Goal: Task Accomplishment & Management: Complete application form

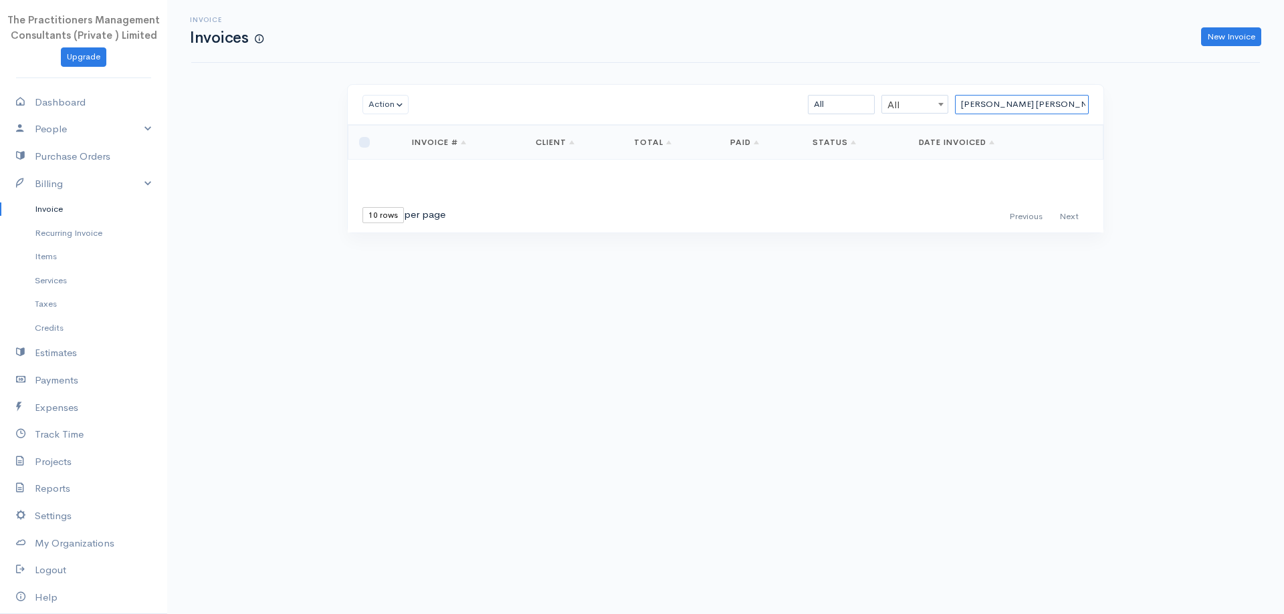
drag, startPoint x: 1047, startPoint y: 104, endPoint x: 922, endPoint y: 134, distance: 128.5
click at [922, 134] on div "Action Archive Delete Download PDF Send [PERSON_NAME] as Sent Mark Un-Sent Ente…" at bounding box center [725, 158] width 757 height 149
type input "c"
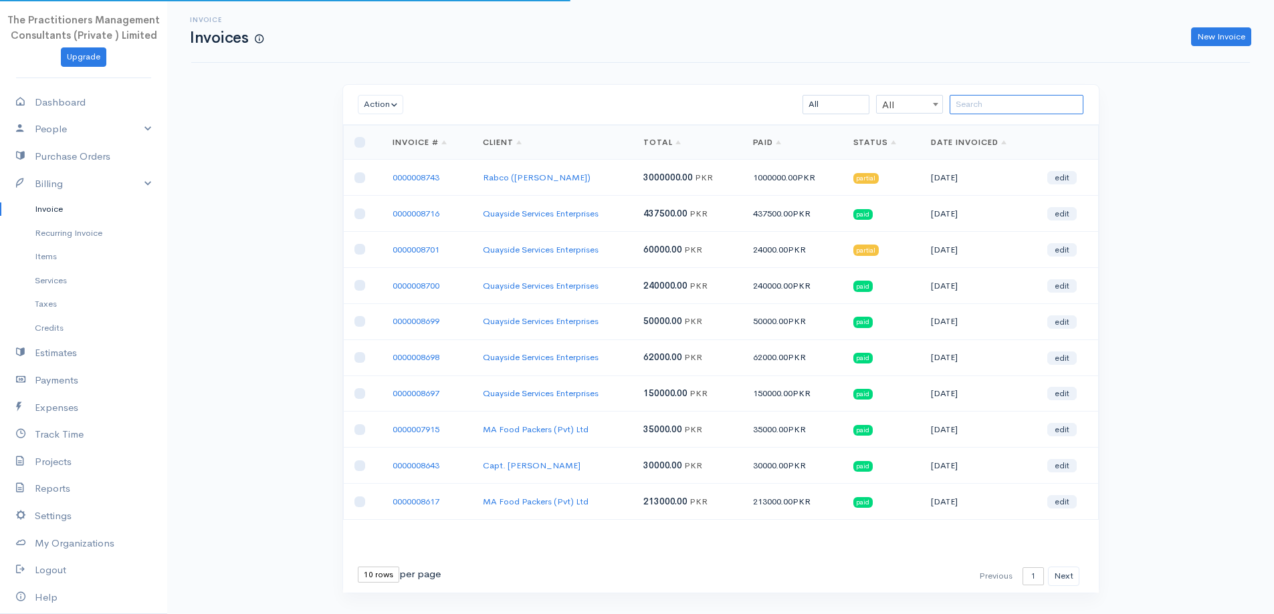
paste input "Riaz Ul Haq Siddiqui"
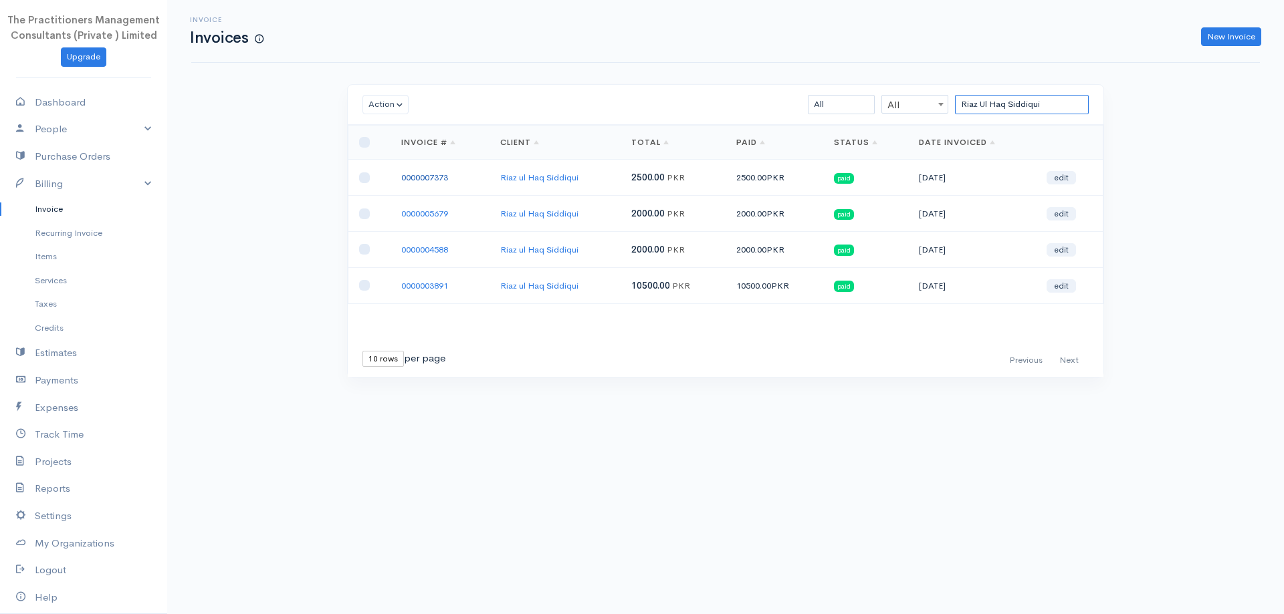
type input "Riaz Ul Haq Siddiqui"
click at [415, 179] on link "0000007373" at bounding box center [424, 177] width 47 height 11
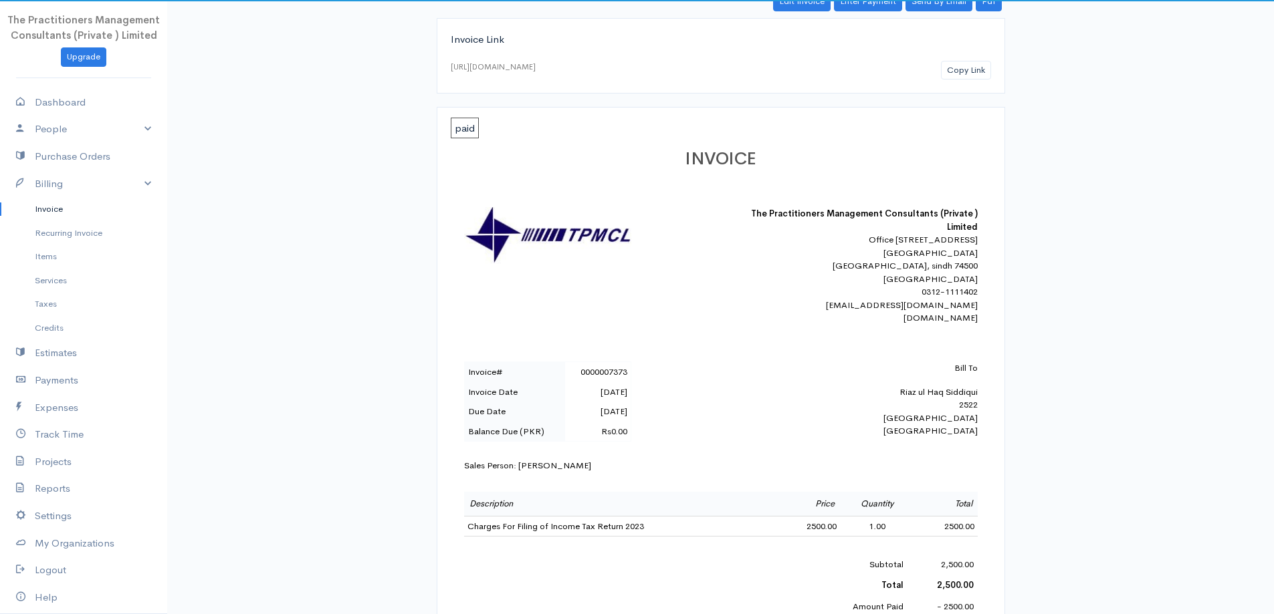
scroll to position [267, 0]
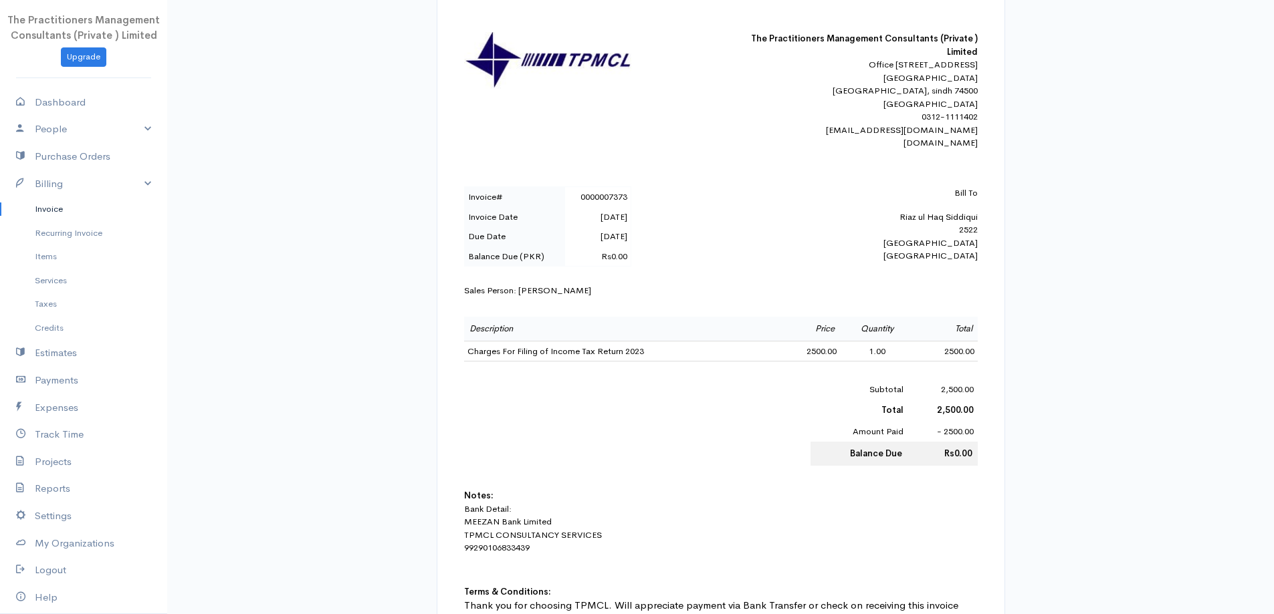
click at [954, 235] on div "Bill To Riaz ul Haq Siddiqui 2522 Karachi Pakistan" at bounding box center [861, 225] width 234 height 76
copy div "Riaz ul Haq Siddiqui"
click at [32, 213] on link "Invoice" at bounding box center [83, 209] width 167 height 24
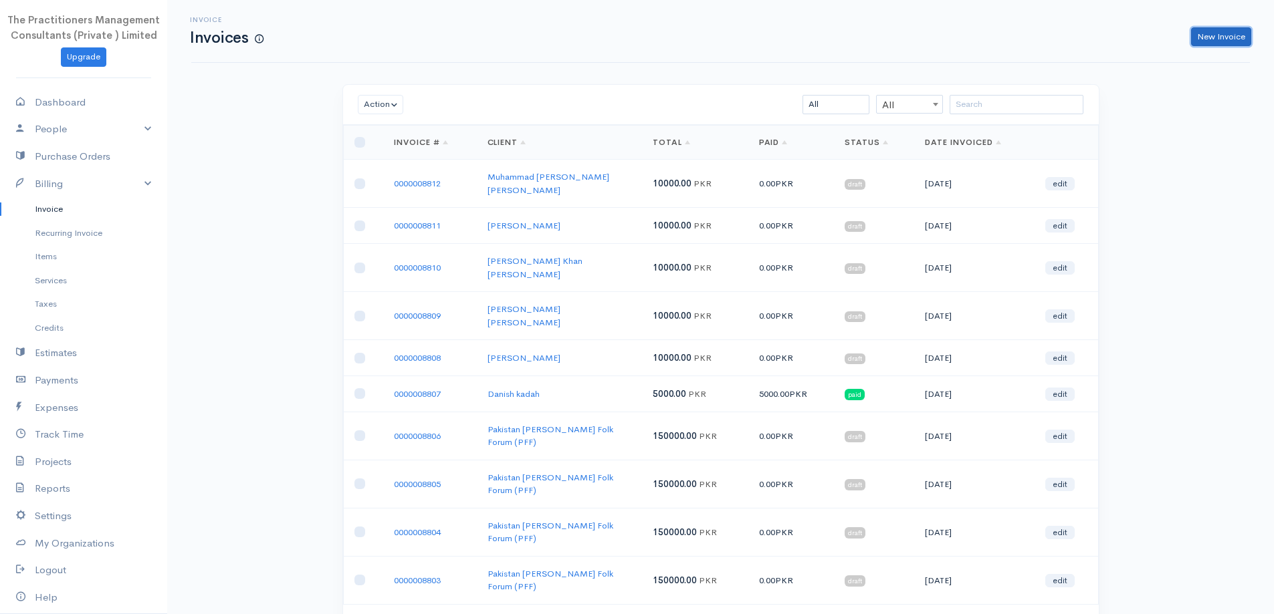
click at [1208, 40] on link "New Invoice" at bounding box center [1221, 36] width 60 height 19
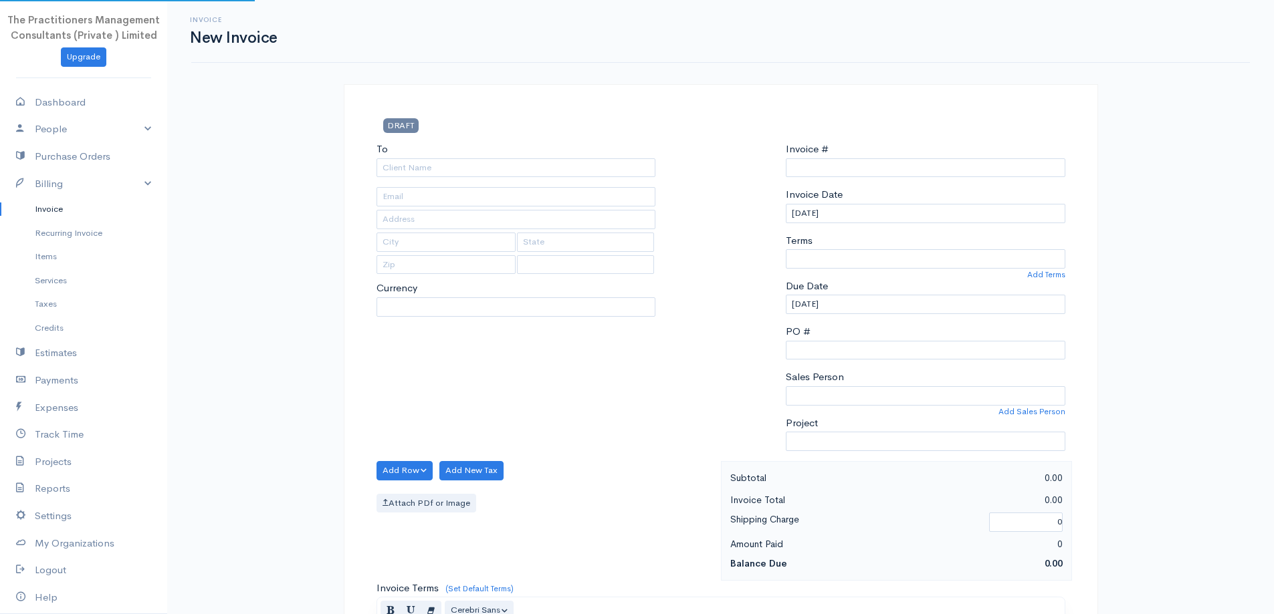
select select "PKR"
select select "[GEOGRAPHIC_DATA]"
type input "0000008813"
click at [486, 175] on input "To" at bounding box center [515, 167] width 279 height 19
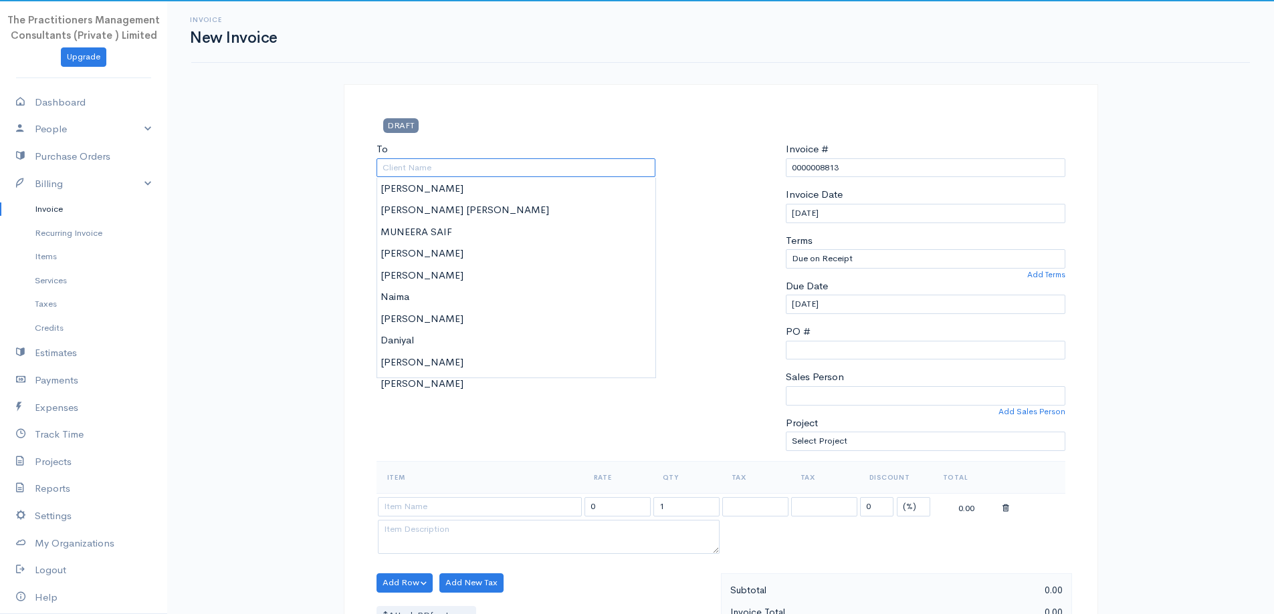
paste input "[PERSON_NAME]"
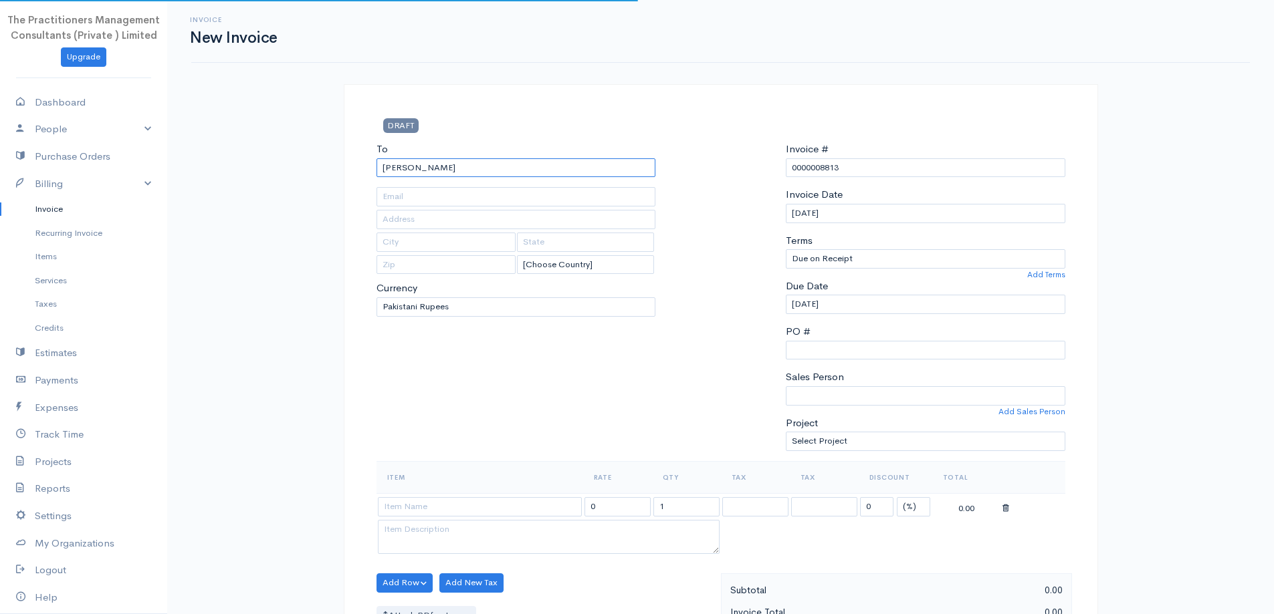
type input "[PERSON_NAME]"
click at [503, 122] on h3 "DRAFT" at bounding box center [486, 125] width 221 height 14
click at [465, 207] on div "To Liaquat Hussain [Choose Country] United States Canada United Kingdom Afghani…" at bounding box center [516, 302] width 293 height 320
click at [467, 213] on input "text" at bounding box center [515, 219] width 279 height 19
type input "3826"
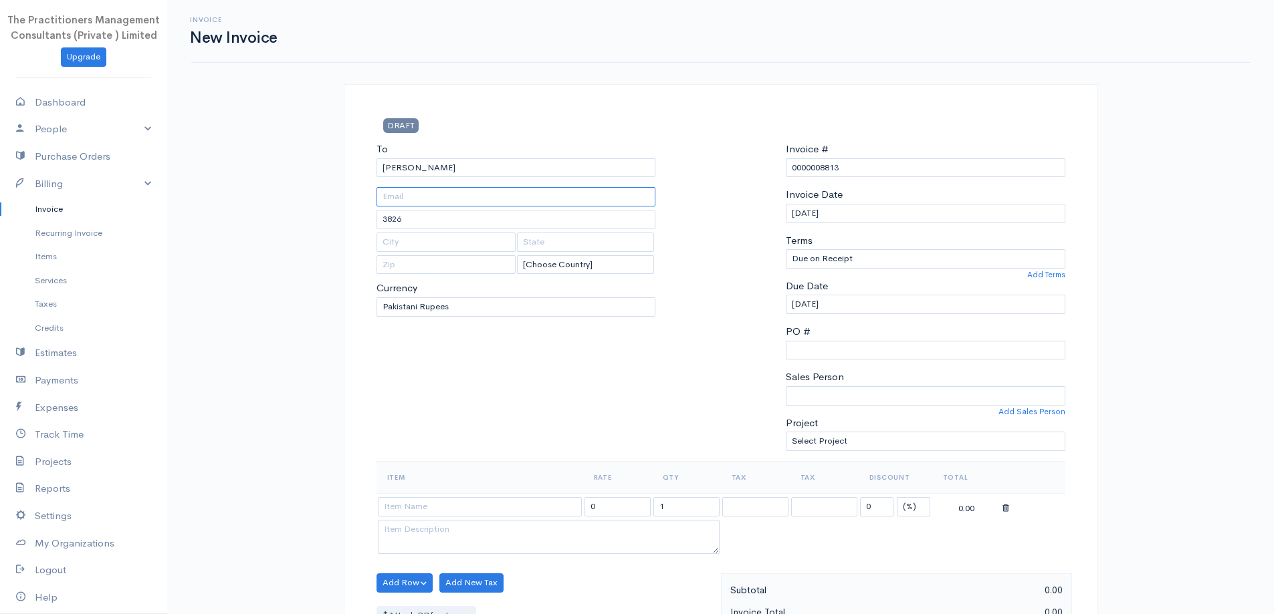
click at [413, 206] on input "text" at bounding box center [515, 196] width 279 height 19
type input "4"
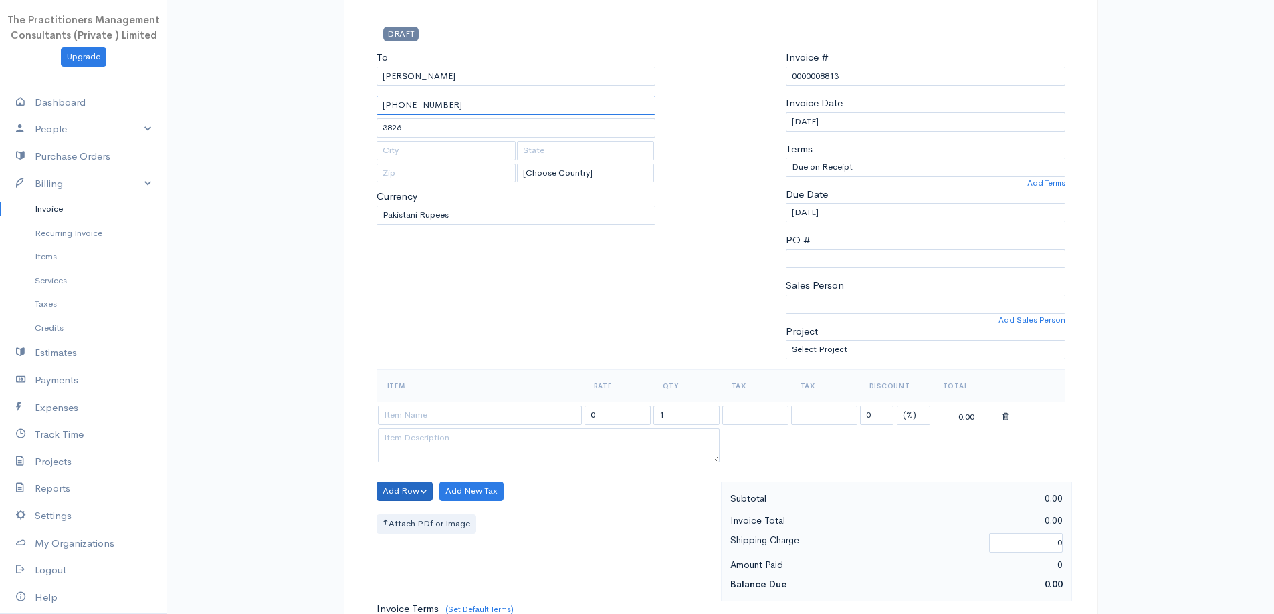
scroll to position [267, 0]
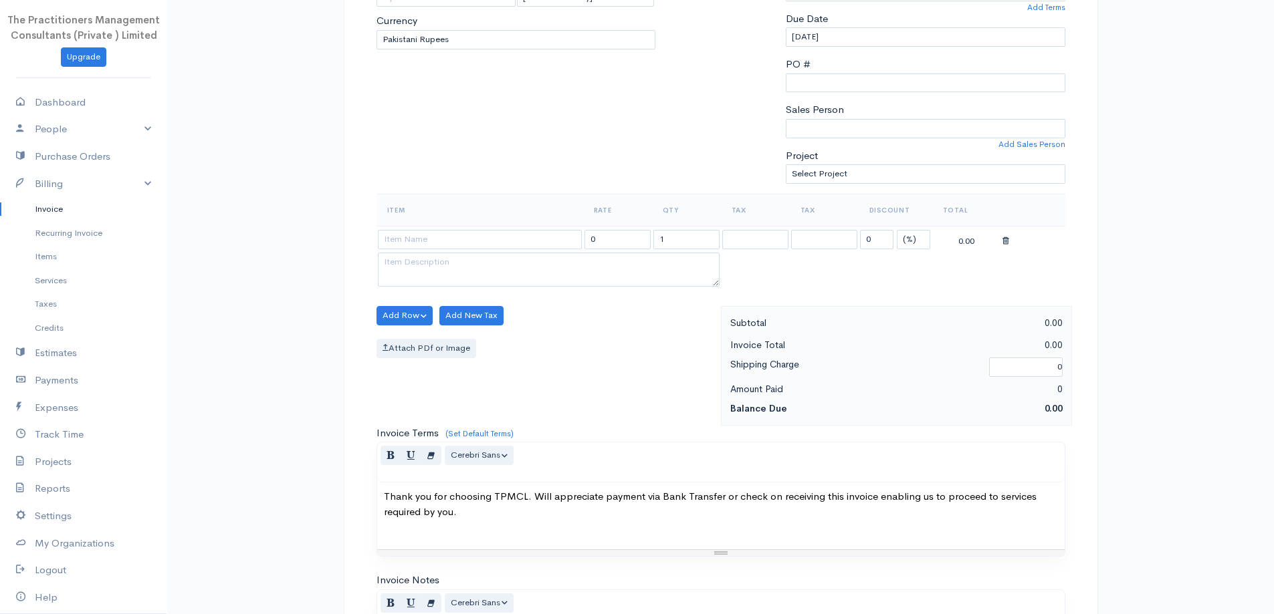
type input "36304-1411200-5"
click at [453, 233] on input at bounding box center [480, 239] width 204 height 19
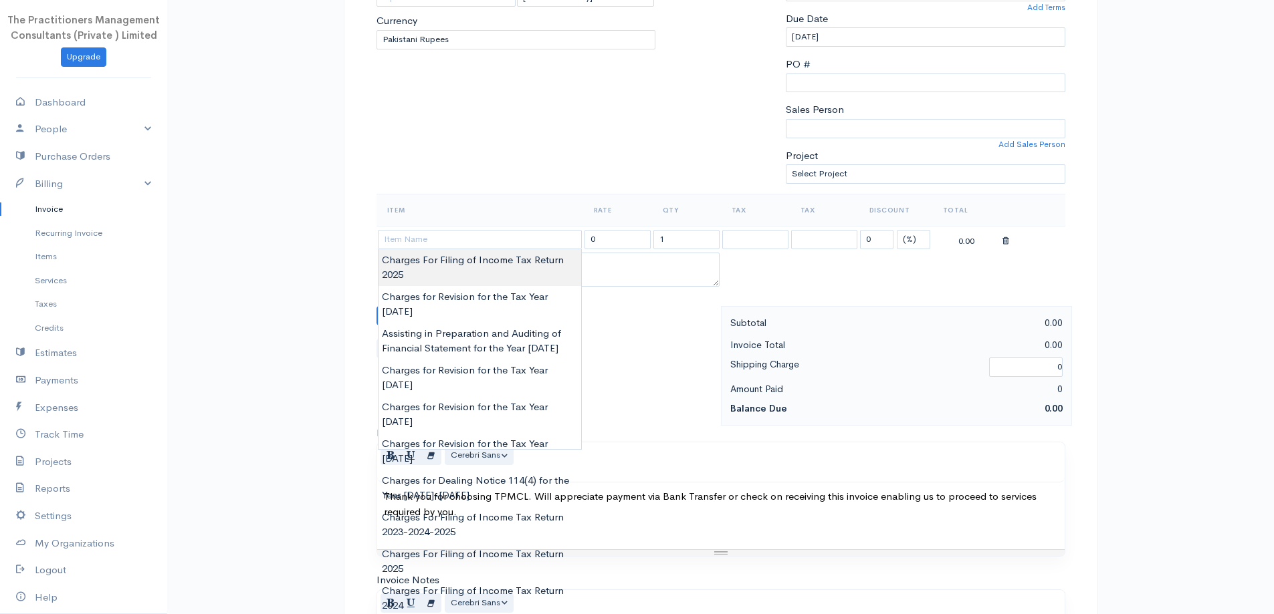
type input "Charges For Filing of Income Tax Return 2025"
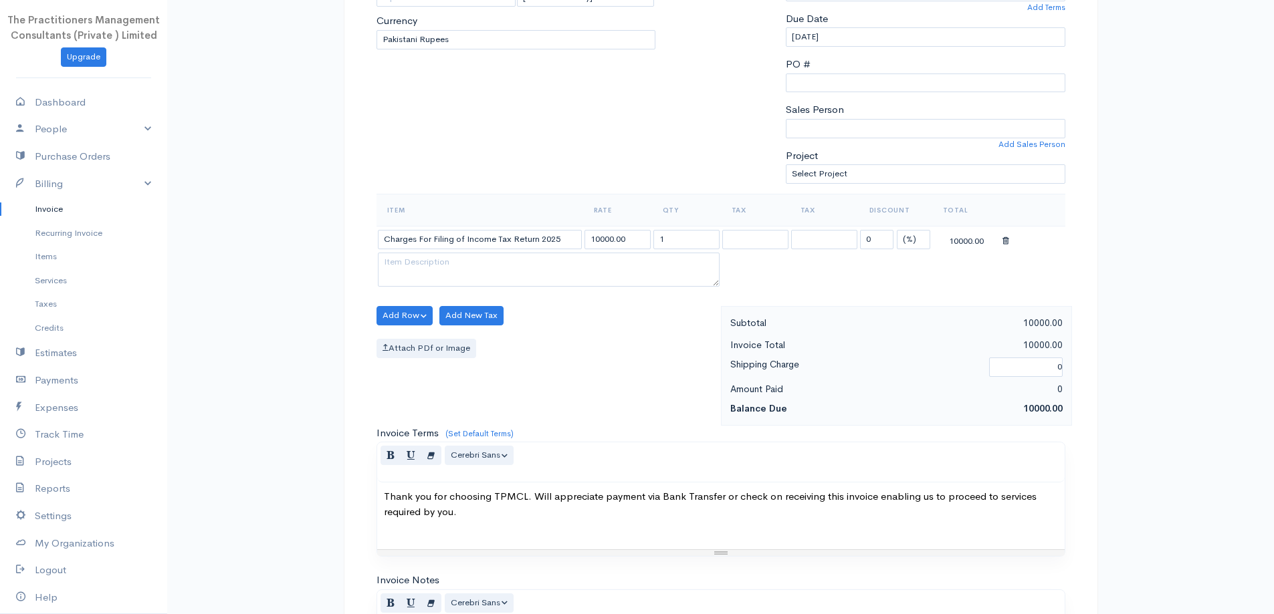
click at [439, 270] on body "The Practitioners Management Consultants (Private ) Limited Upgrade Dashboard P…" at bounding box center [637, 319] width 1274 height 1173
click at [601, 239] on input "10000.00" at bounding box center [617, 239] width 66 height 19
type input "5000.00"
click at [389, 322] on button "Add Row" at bounding box center [404, 315] width 57 height 19
click at [399, 332] on link "Add Item Row" at bounding box center [430, 343] width 106 height 23
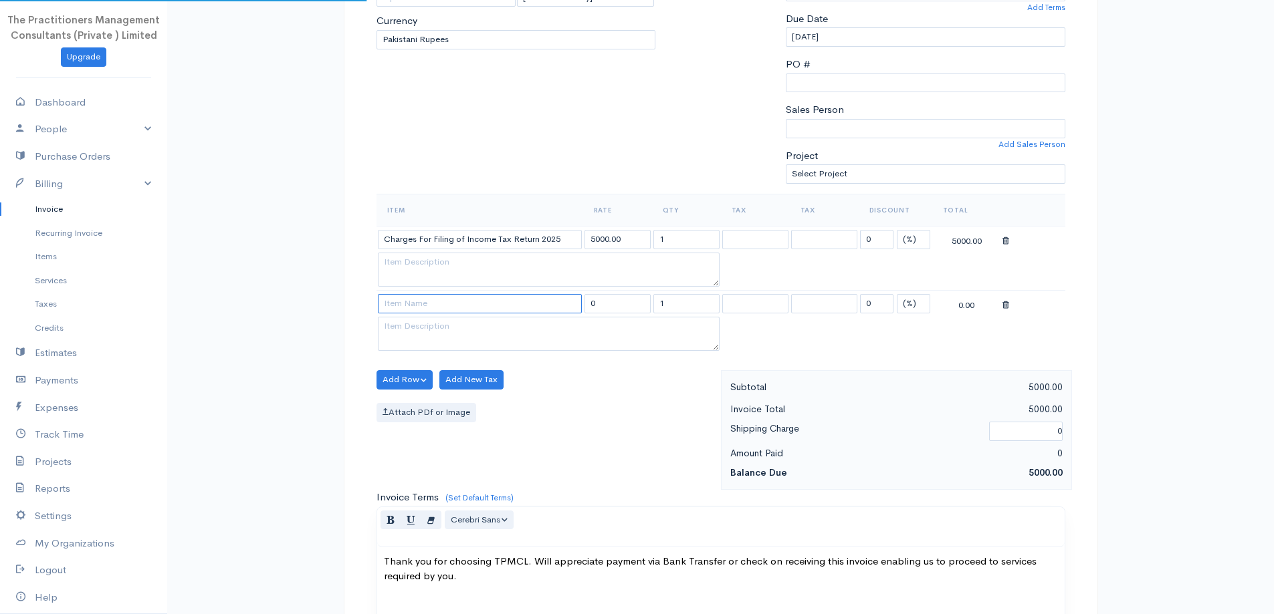
click at [412, 302] on input at bounding box center [480, 303] width 204 height 19
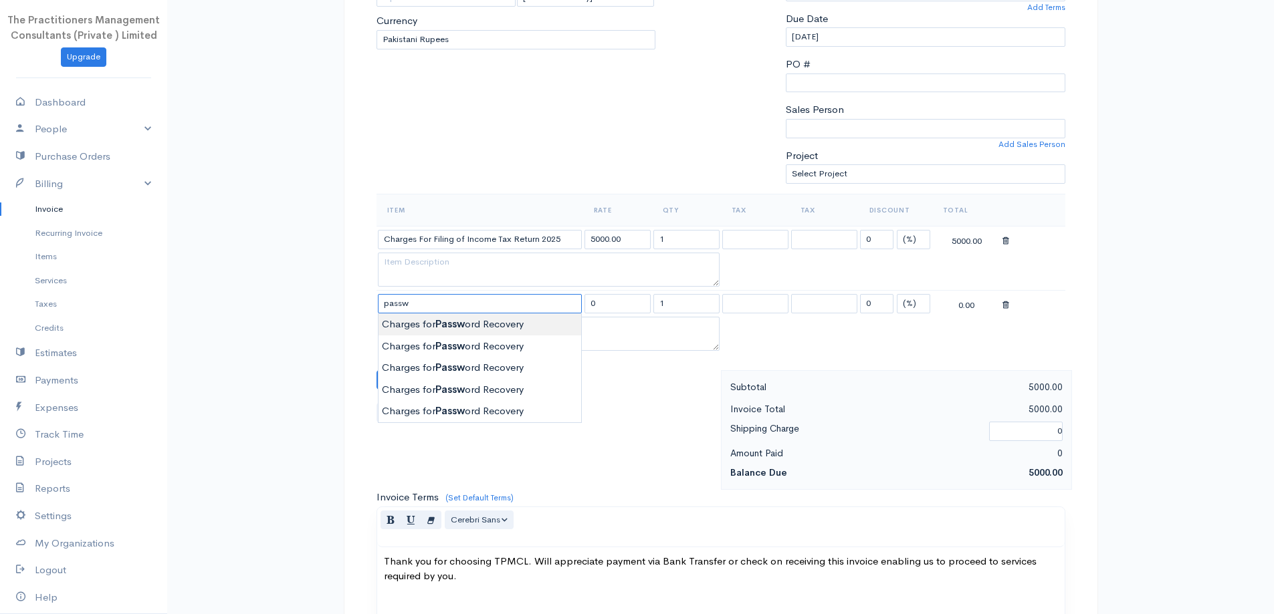
type input "Charges for Password Recovery"
type input "2000.00"
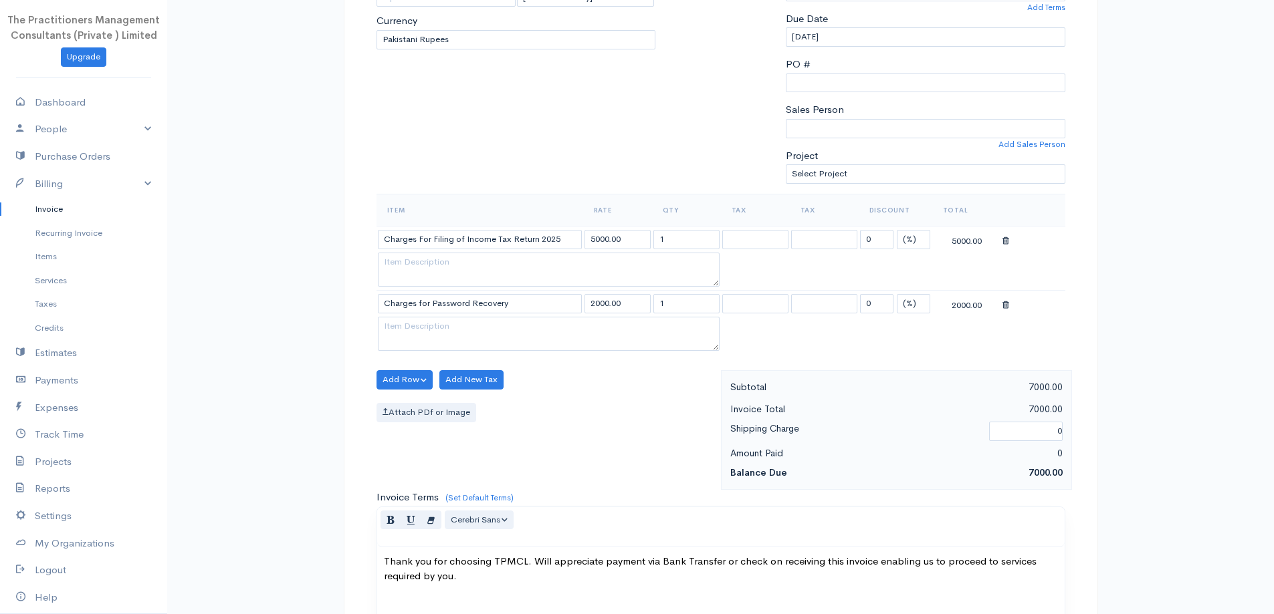
click at [441, 323] on body "The Practitioners Management Consultants (Private ) Limited Upgrade Dashboard P…" at bounding box center [637, 352] width 1274 height 1238
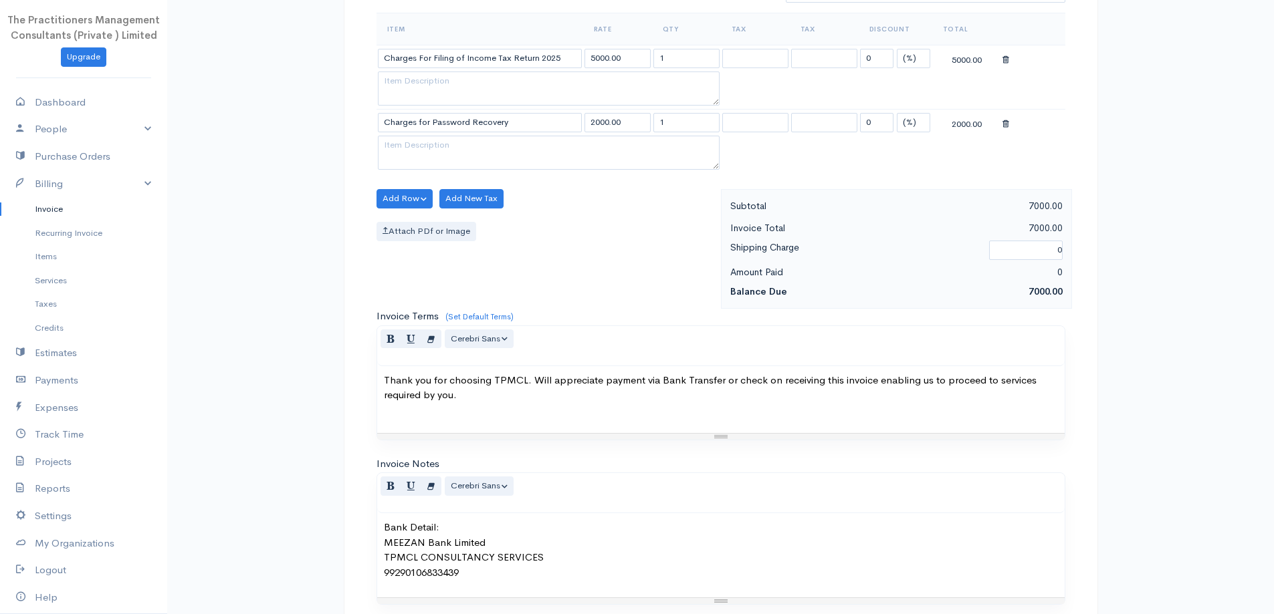
scroll to position [623, 0]
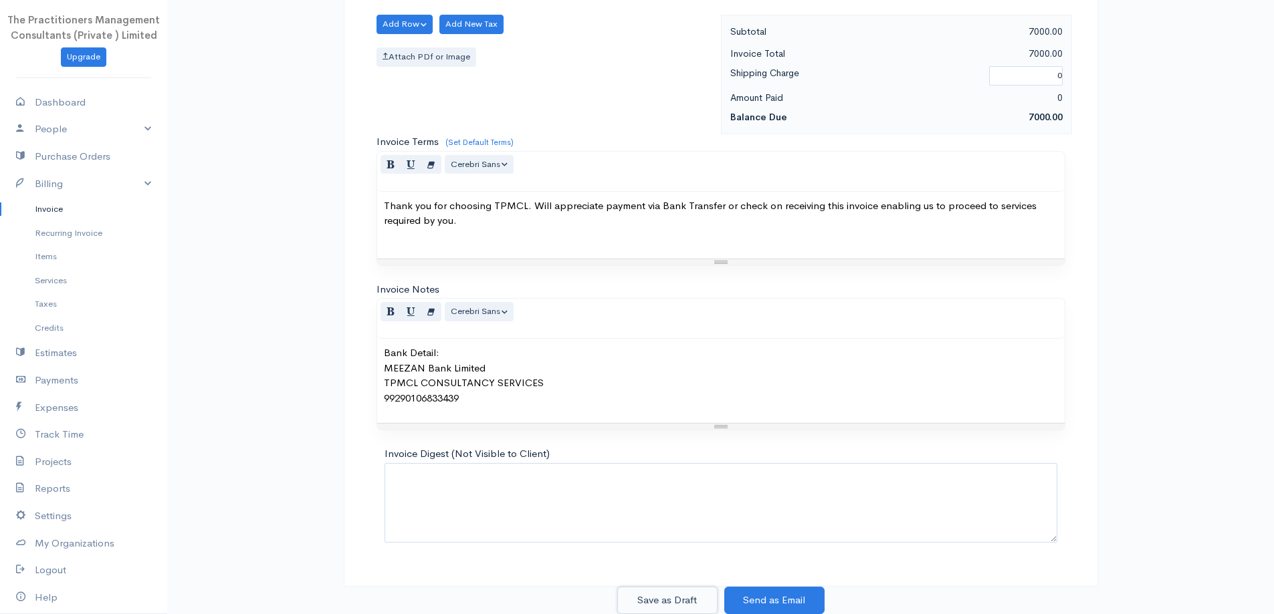
click at [687, 591] on button "Save as Draft" at bounding box center [667, 600] width 100 height 27
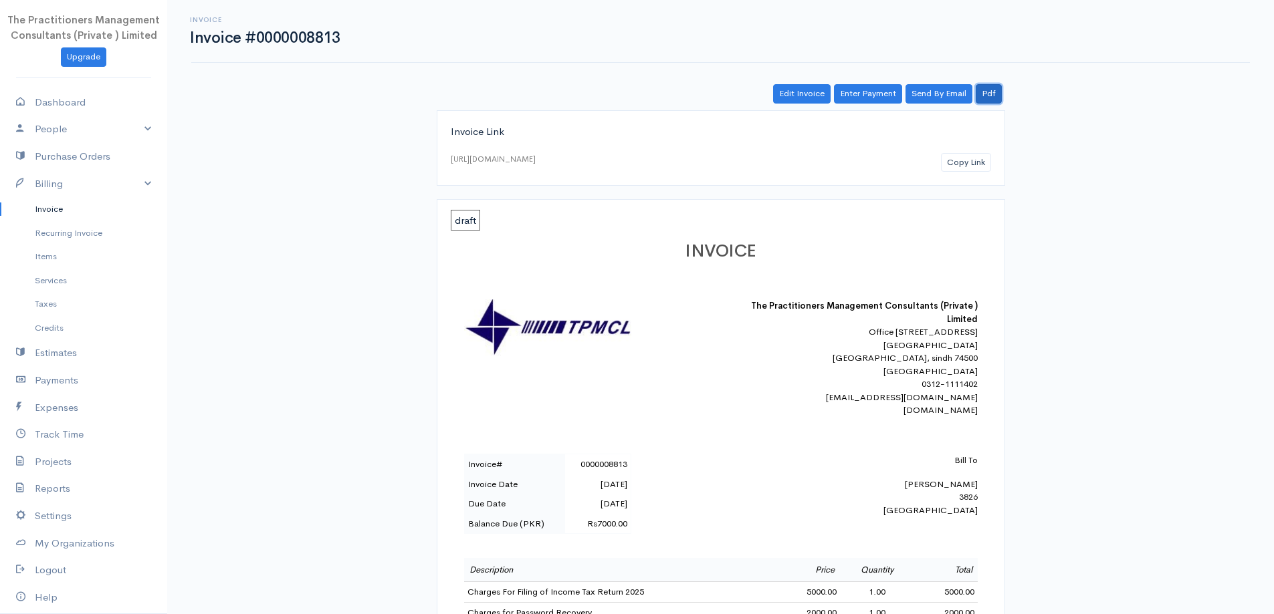
click at [991, 92] on link "Pdf" at bounding box center [989, 93] width 26 height 19
click at [101, 207] on link "Invoice" at bounding box center [83, 209] width 167 height 24
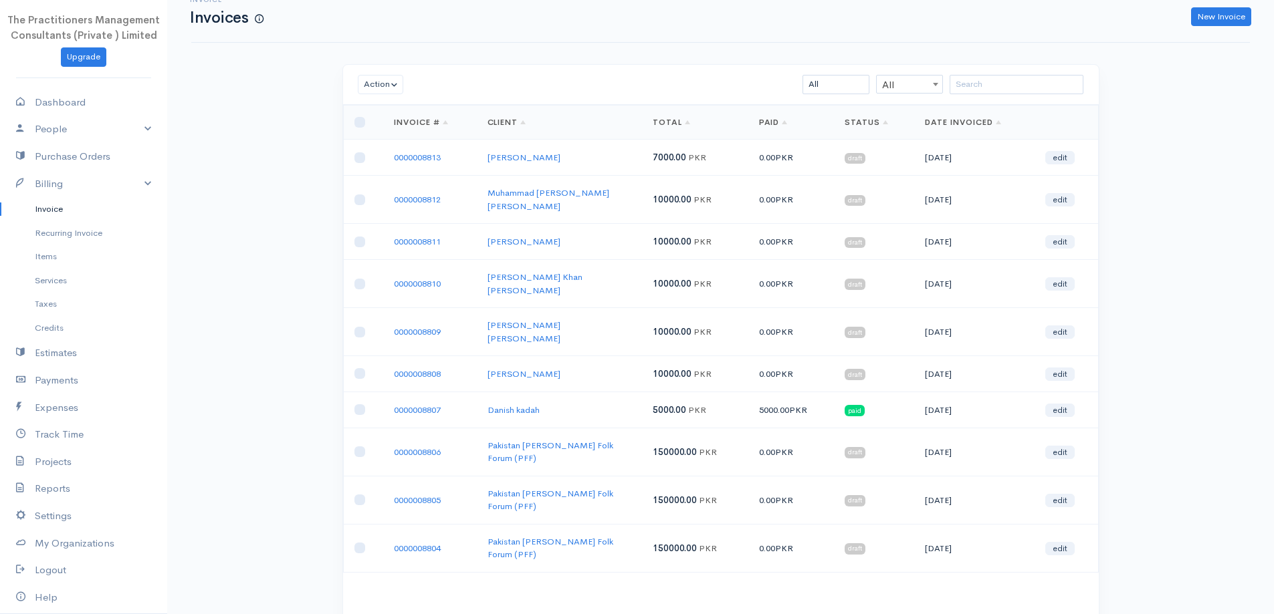
scroll to position [29, 0]
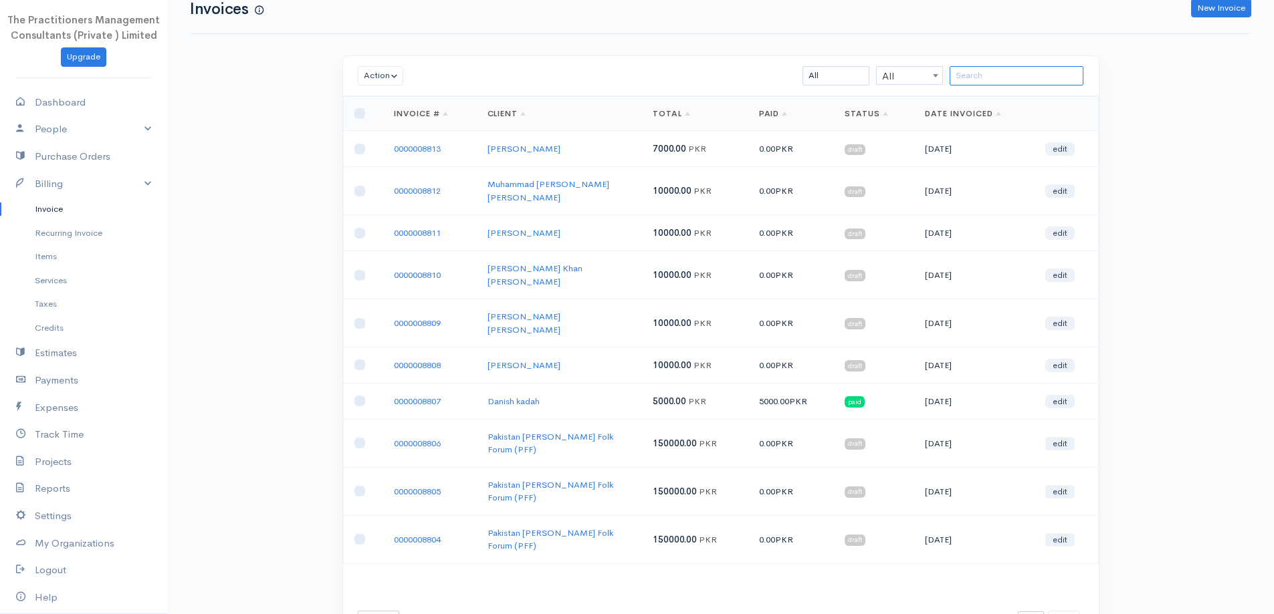
click at [987, 74] on input "search" at bounding box center [1016, 75] width 134 height 19
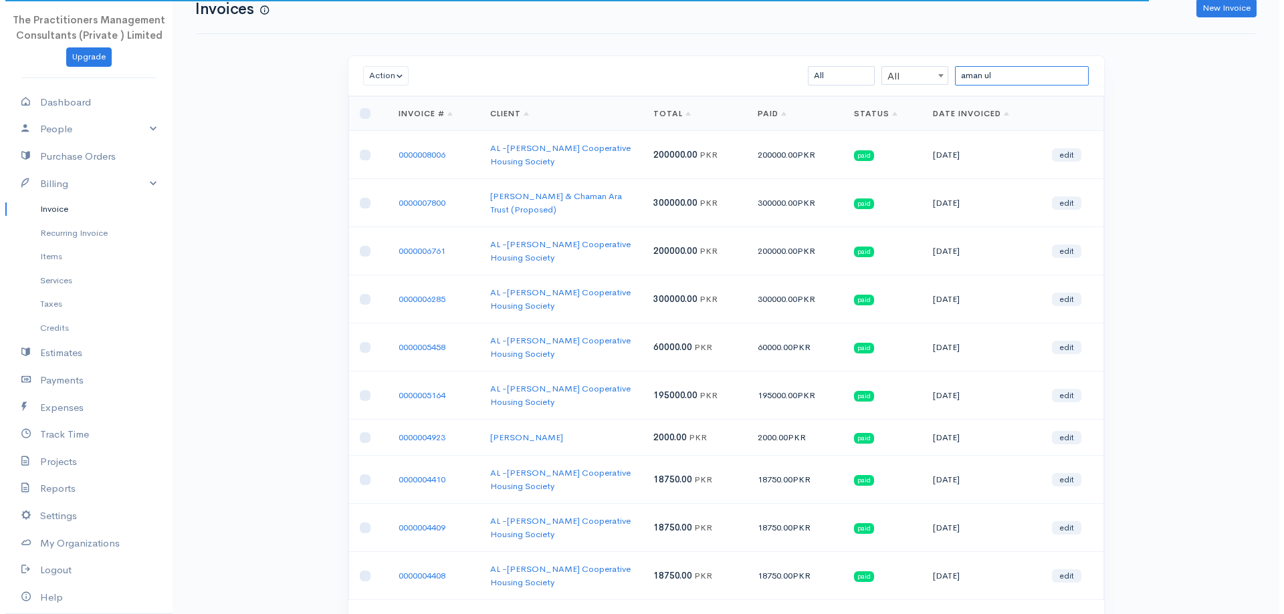
scroll to position [0, 0]
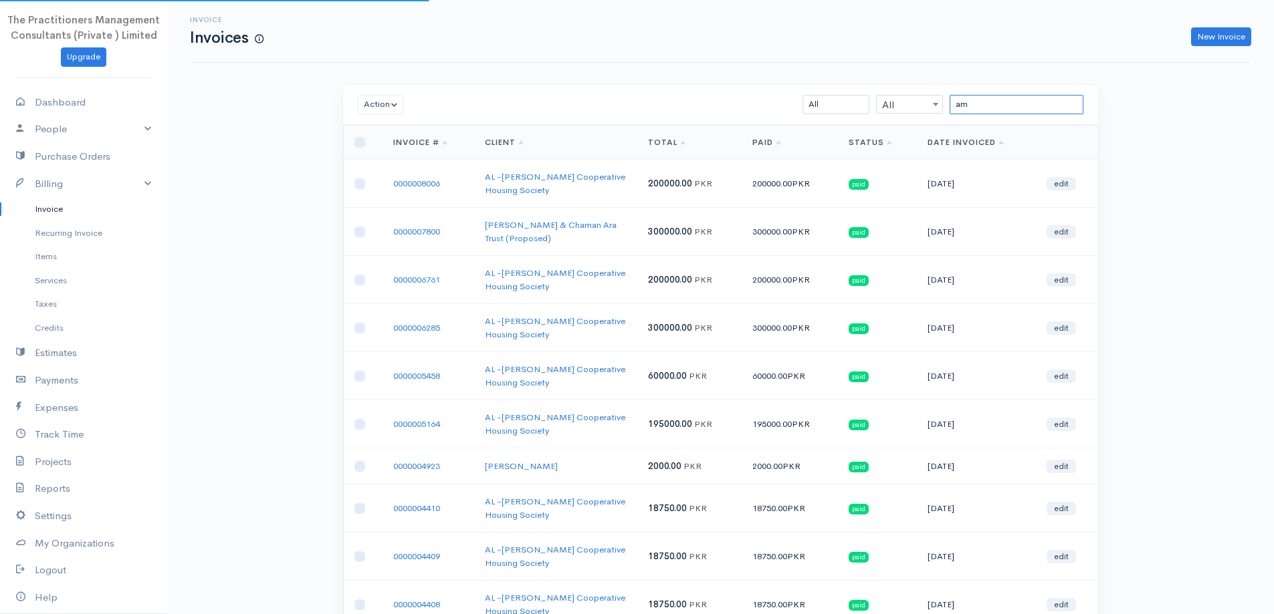
type input "a"
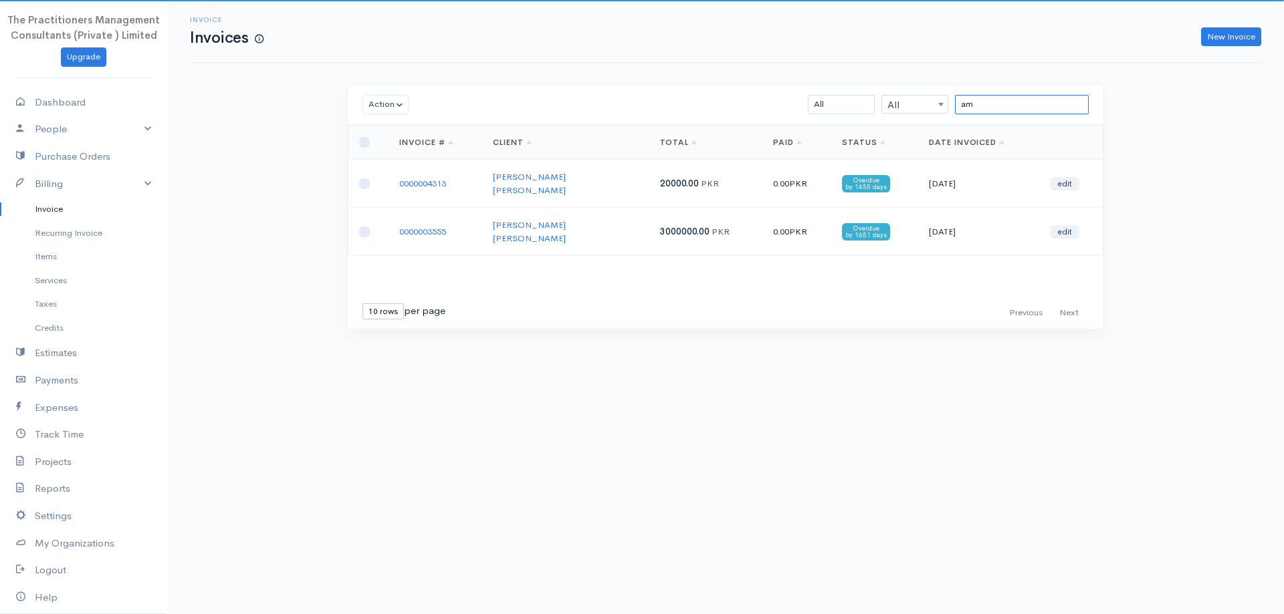
type input "a"
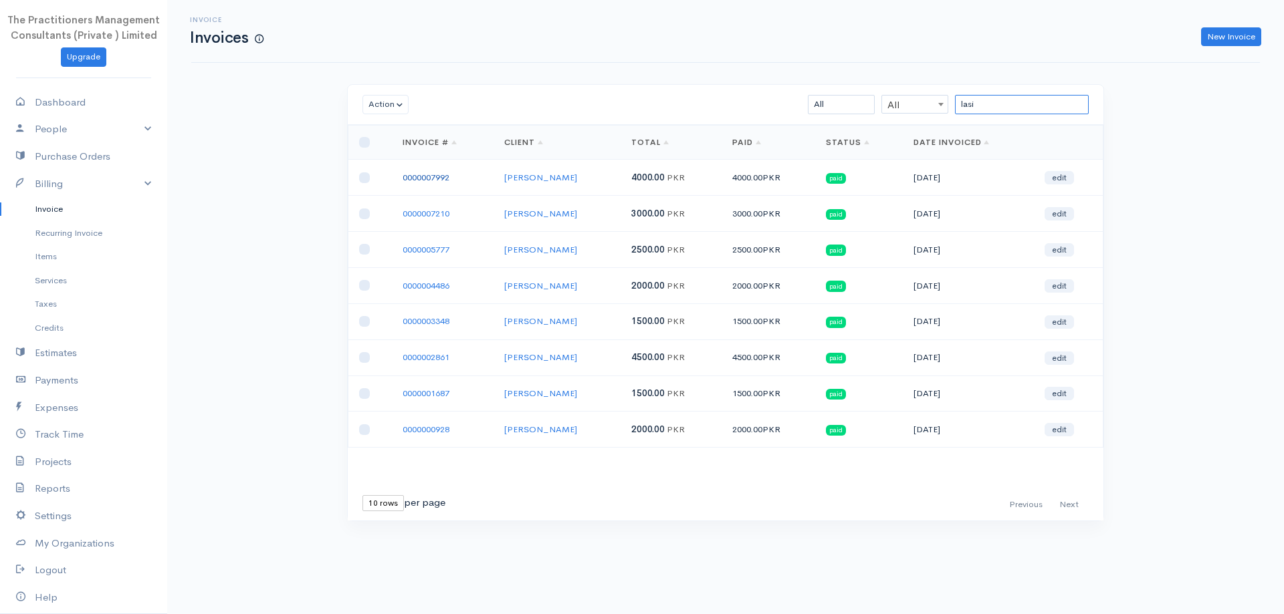
type input "lasi"
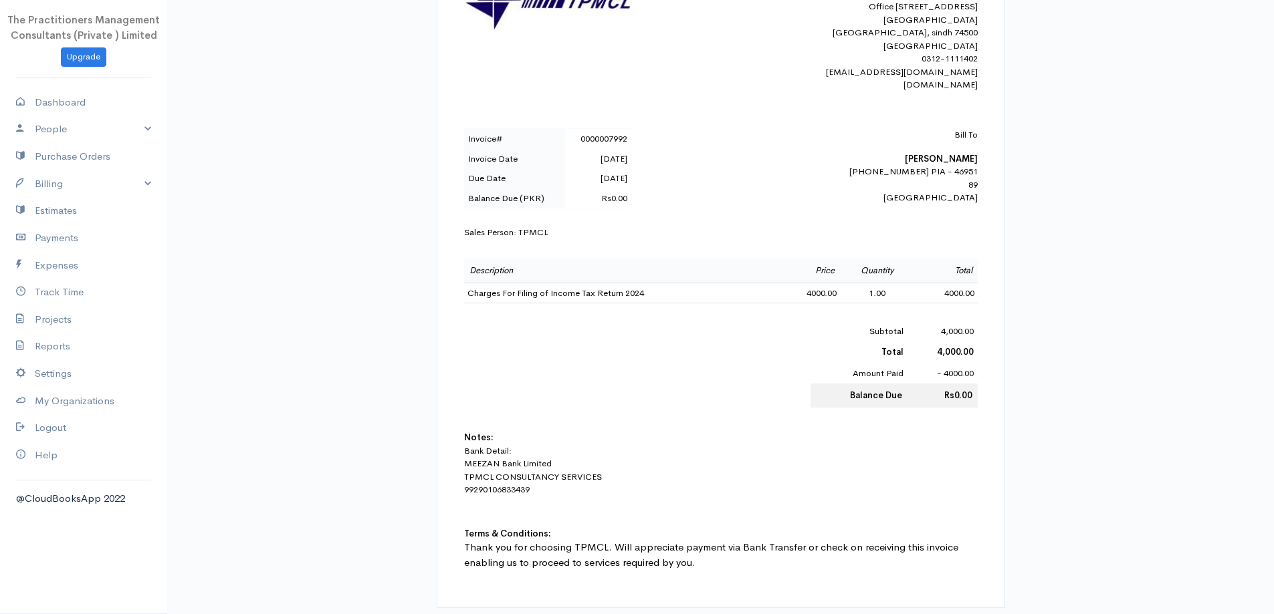
scroll to position [334, 0]
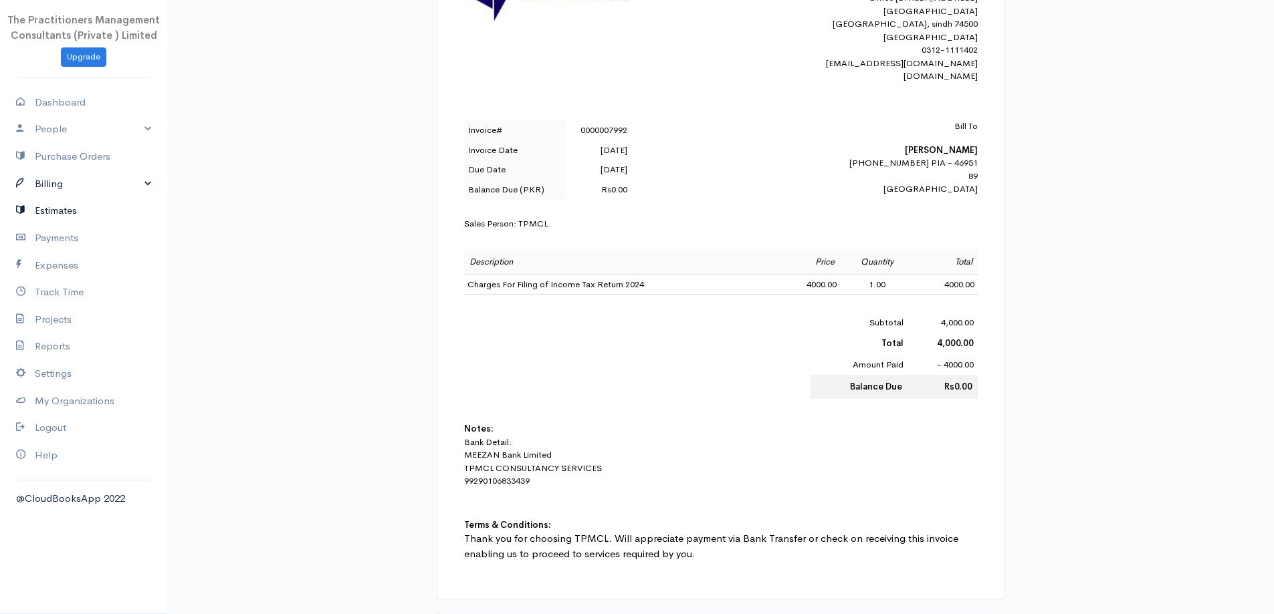
click at [61, 197] on ul "Dashboard People Clients Vendors Staff Users Purchase Orders Billing Invoice Re…" at bounding box center [83, 279] width 167 height 380
click at [55, 194] on link "Billing" at bounding box center [83, 184] width 167 height 27
click at [56, 208] on link "Invoice" at bounding box center [83, 209] width 167 height 24
